Goal: Information Seeking & Learning: Check status

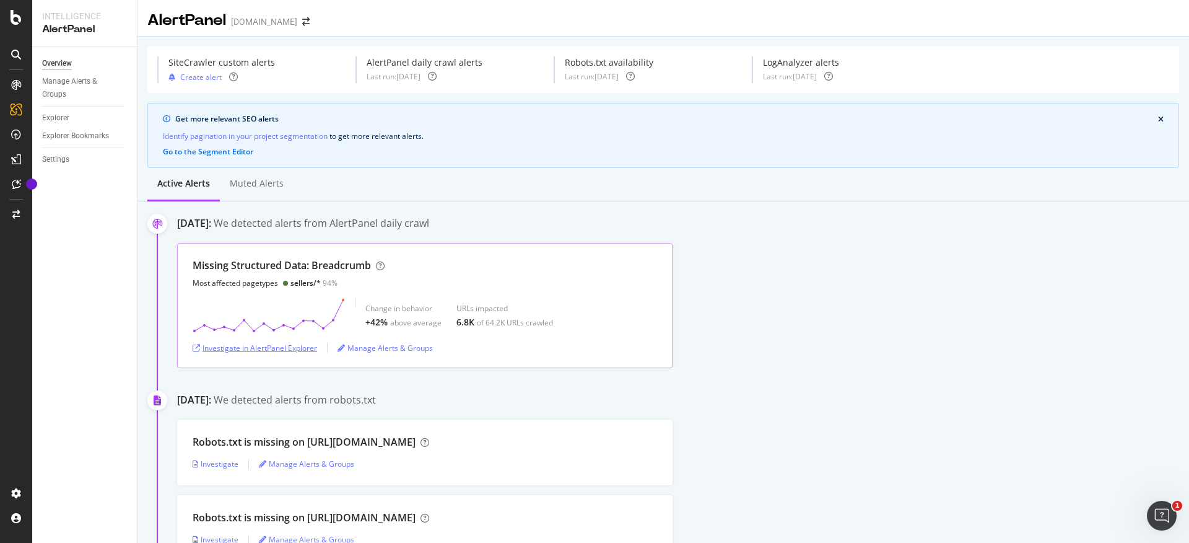
click at [271, 353] on div "Investigate in AlertPanel Explorer" at bounding box center [255, 347] width 125 height 19
